Goal: Task Accomplishment & Management: Use online tool/utility

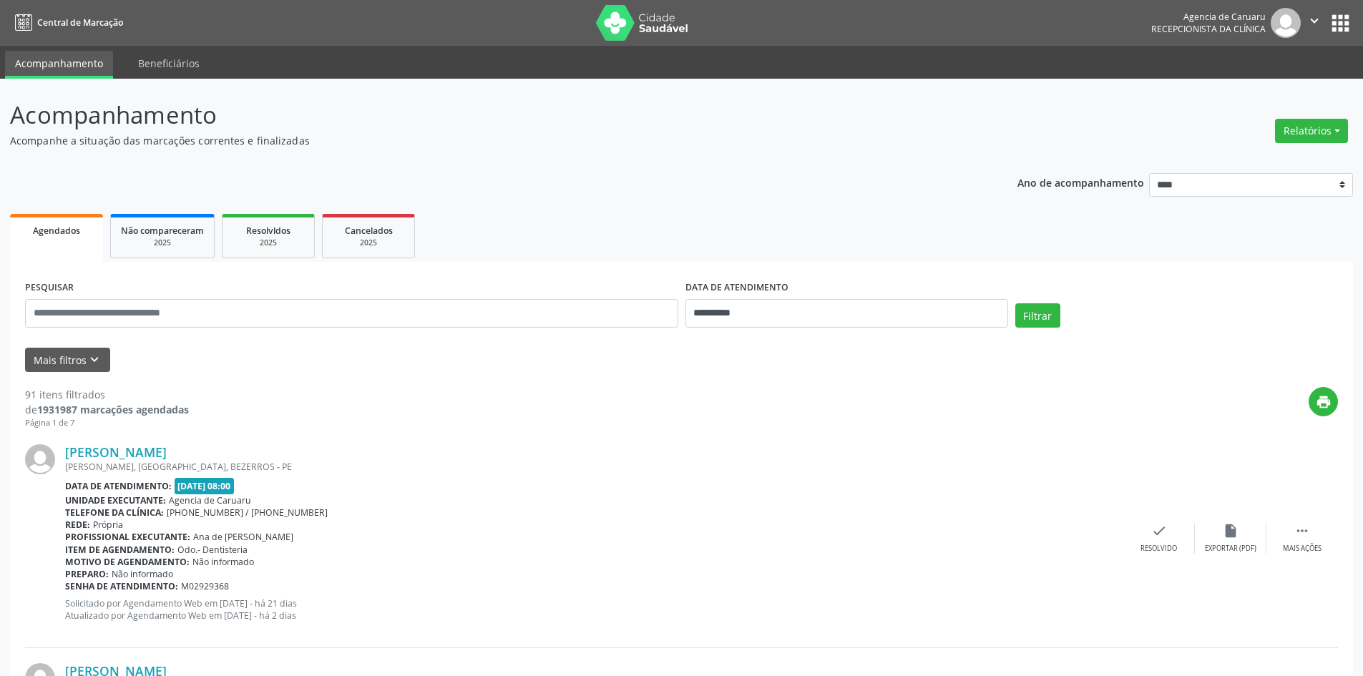
click at [1310, 17] on icon "" at bounding box center [1315, 21] width 16 height 16
click at [904, 115] on p "Acompanhamento" at bounding box center [480, 115] width 940 height 36
drag, startPoint x: 1320, startPoint y: 134, endPoint x: 1307, endPoint y: 146, distance: 18.2
click at [1319, 134] on button "Relatórios" at bounding box center [1311, 131] width 73 height 24
click at [1246, 164] on link "Agendamentos" at bounding box center [1272, 162] width 154 height 20
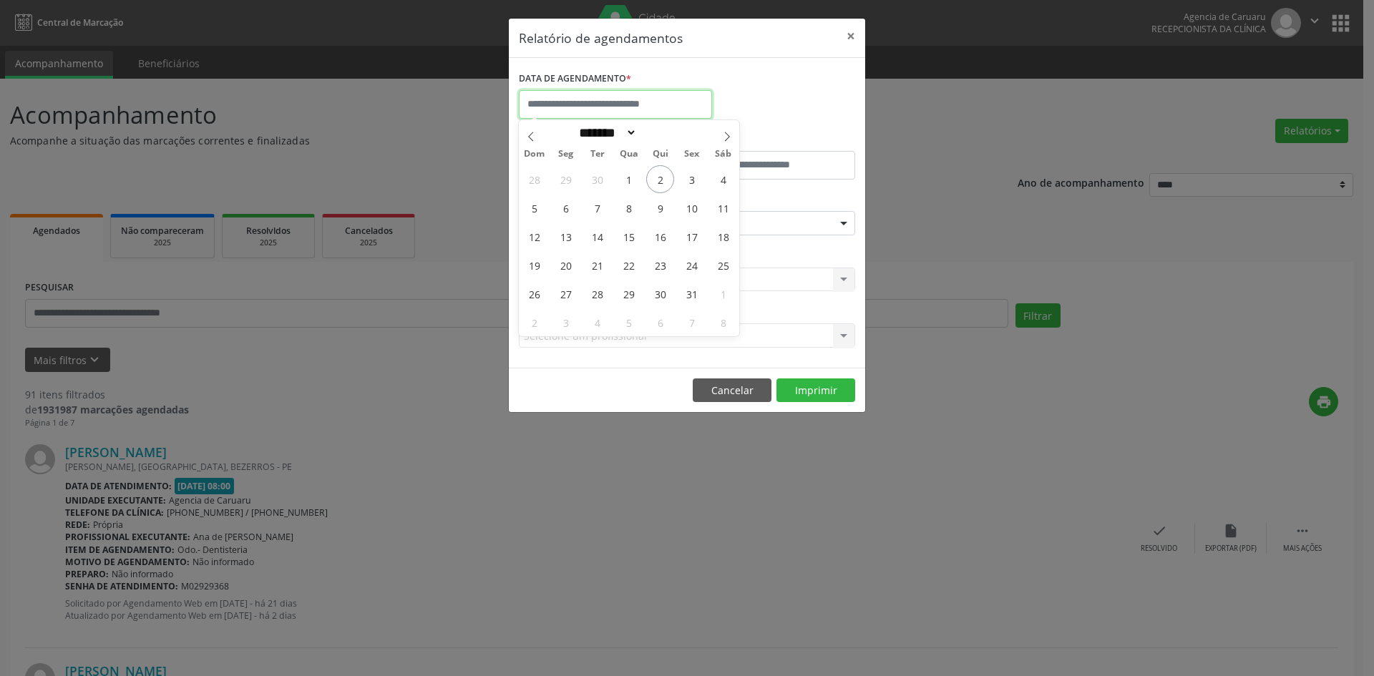
click at [607, 103] on input "text" at bounding box center [615, 104] width 193 height 29
click at [688, 180] on span "3" at bounding box center [692, 179] width 28 height 28
type input "**********"
click at [688, 180] on span "3" at bounding box center [692, 179] width 28 height 28
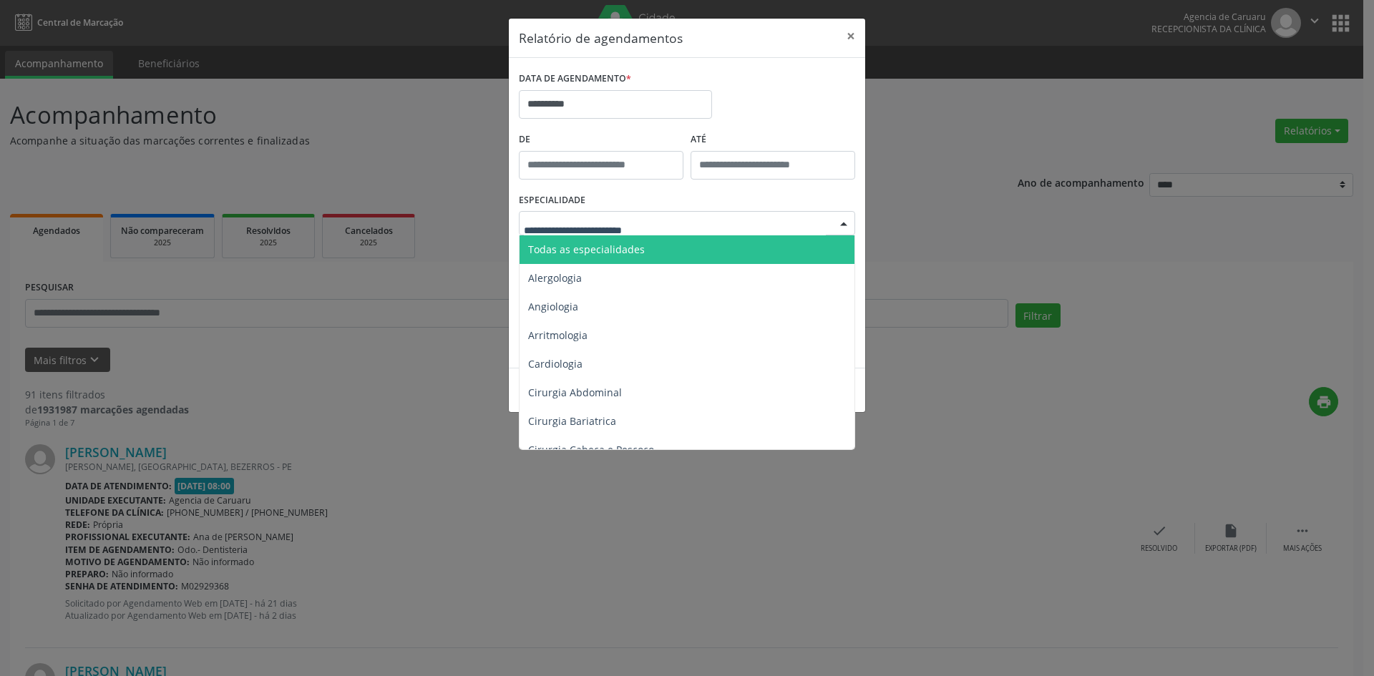
click at [622, 243] on span "Todas as especialidades" at bounding box center [586, 250] width 117 height 14
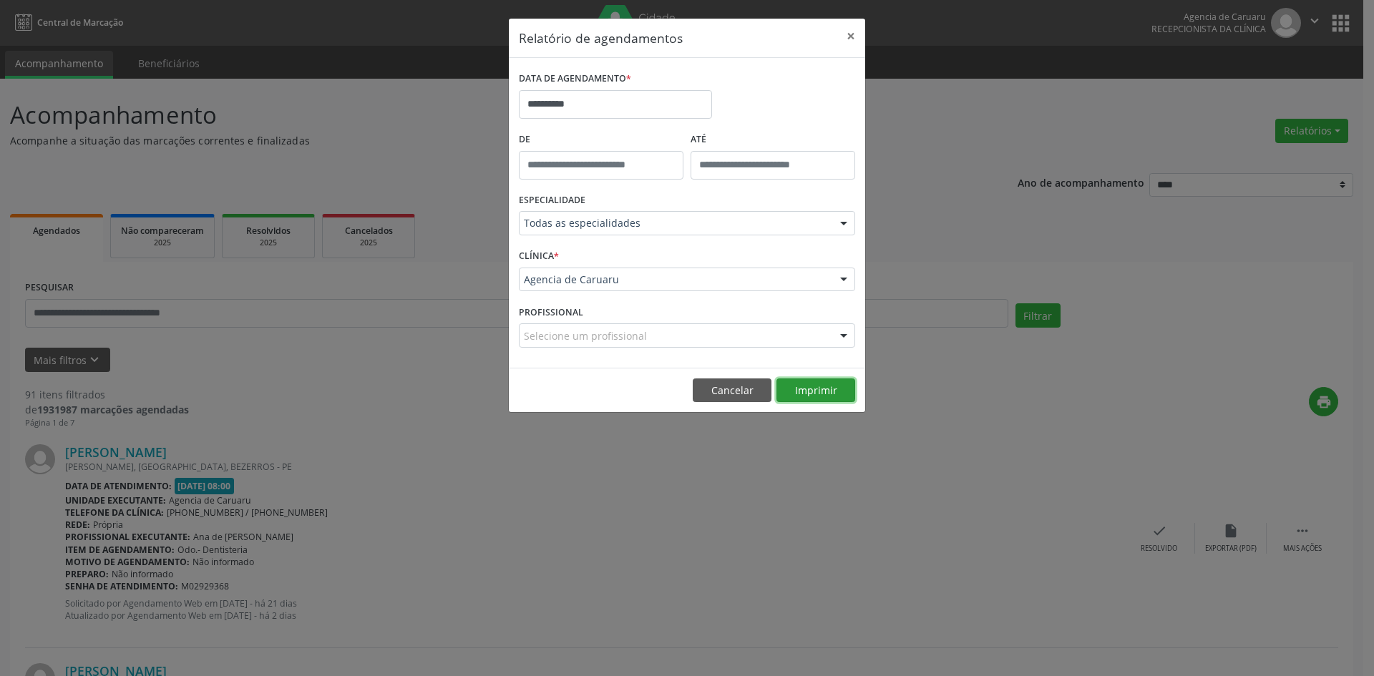
click at [808, 390] on button "Imprimir" at bounding box center [815, 391] width 79 height 24
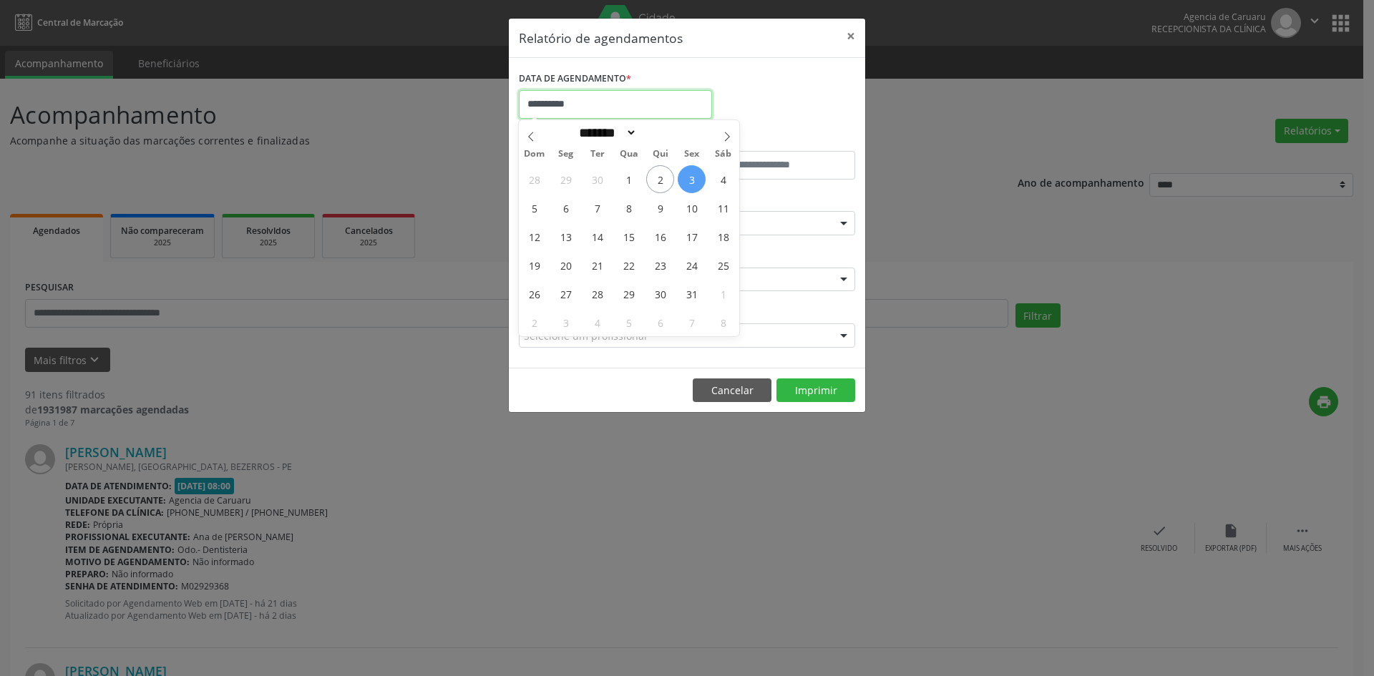
click at [546, 110] on input "**********" at bounding box center [615, 104] width 193 height 29
click at [651, 180] on span "2" at bounding box center [660, 179] width 28 height 28
type input "**********"
click at [651, 180] on span "2" at bounding box center [660, 179] width 28 height 28
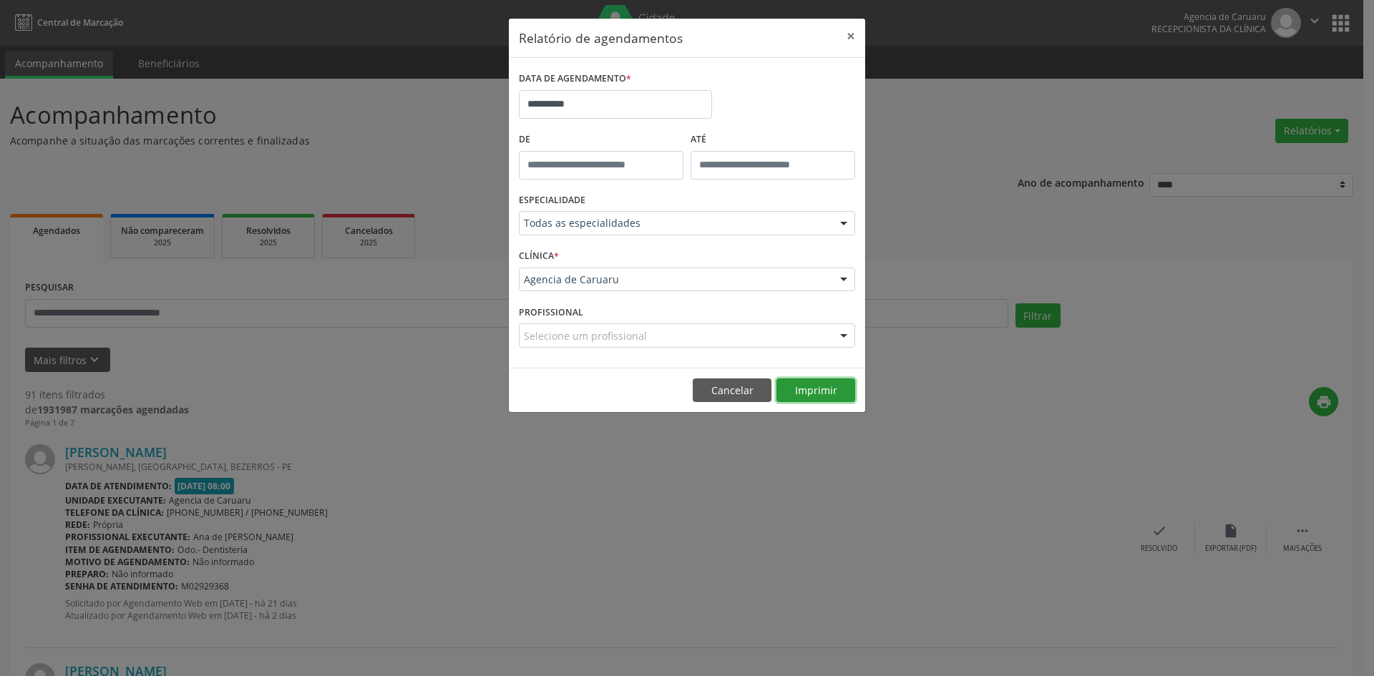
click at [824, 394] on button "Imprimir" at bounding box center [815, 391] width 79 height 24
click at [798, 386] on button "Imprimir" at bounding box center [815, 391] width 79 height 24
